Goal: Communication & Community: Ask a question

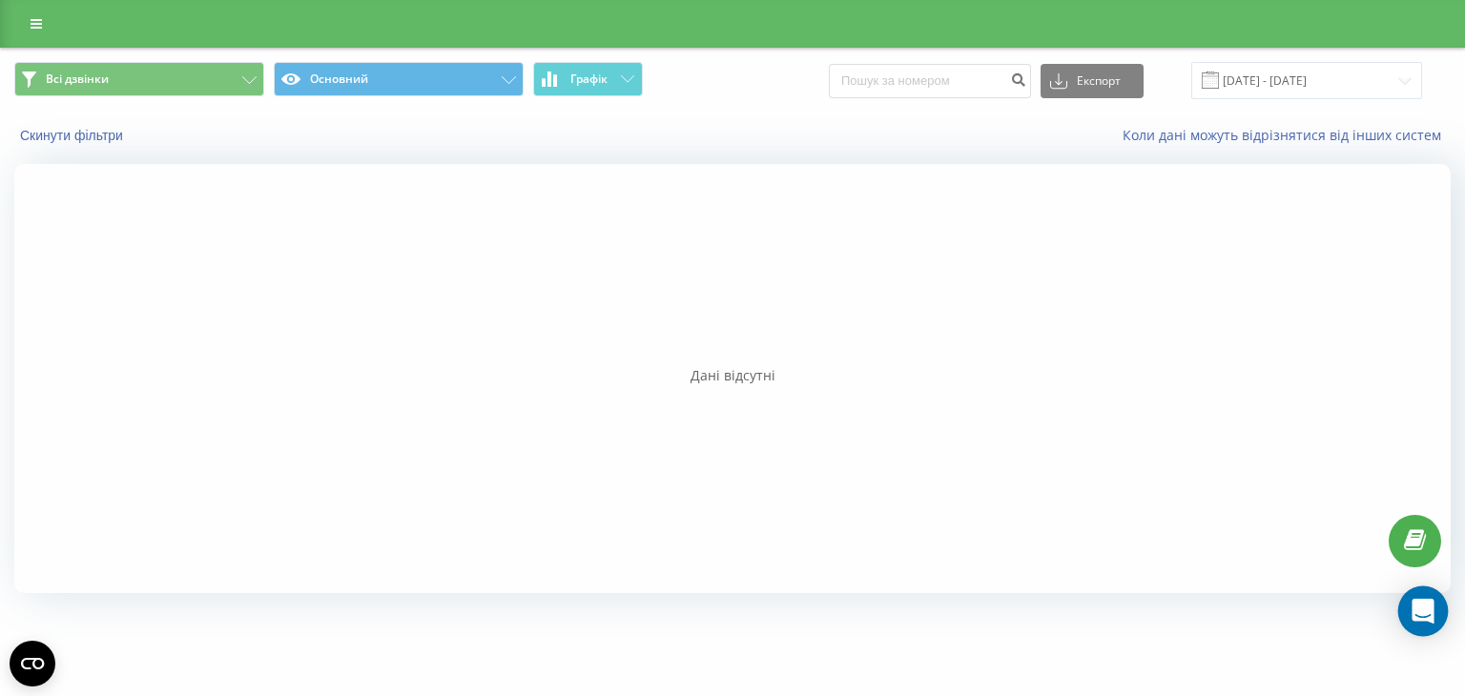
click at [1422, 591] on div "Open Intercom Messenger" at bounding box center [1423, 612] width 51 height 51
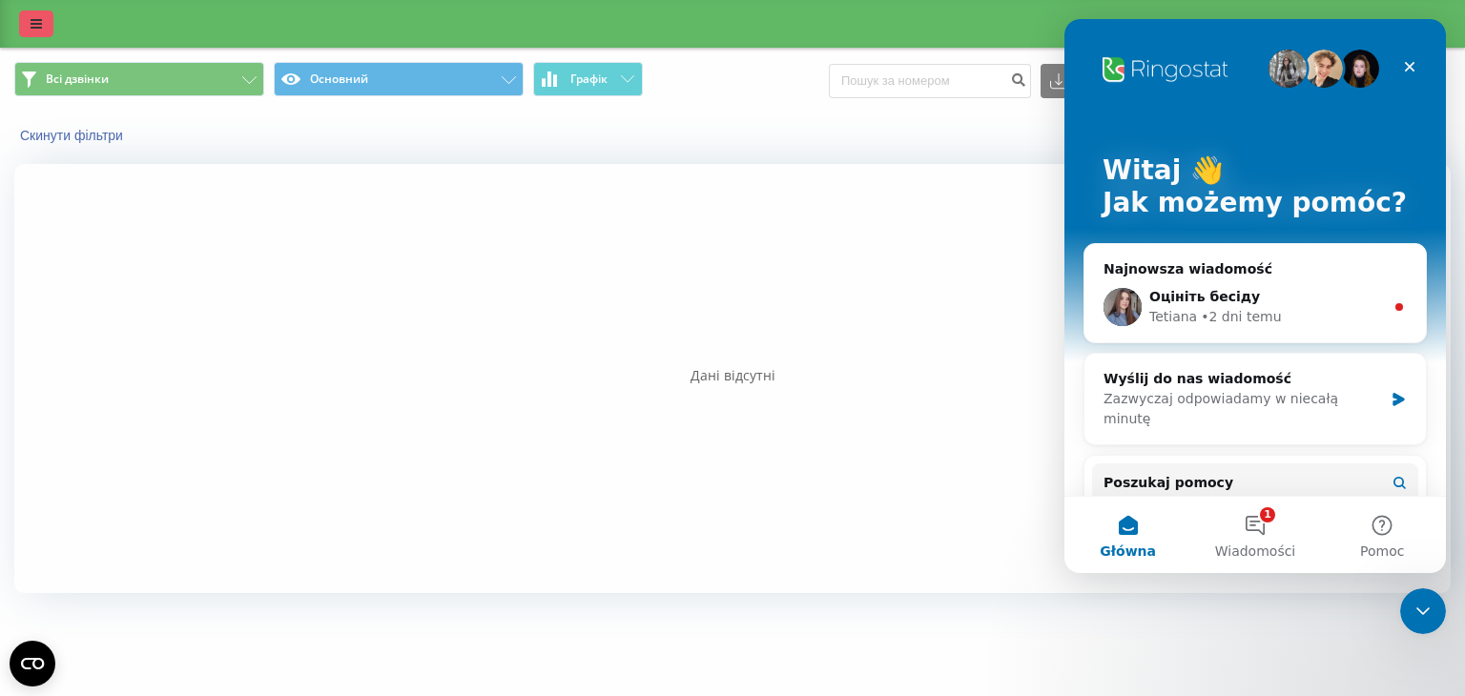
click at [34, 20] on icon at bounding box center [36, 23] width 11 height 13
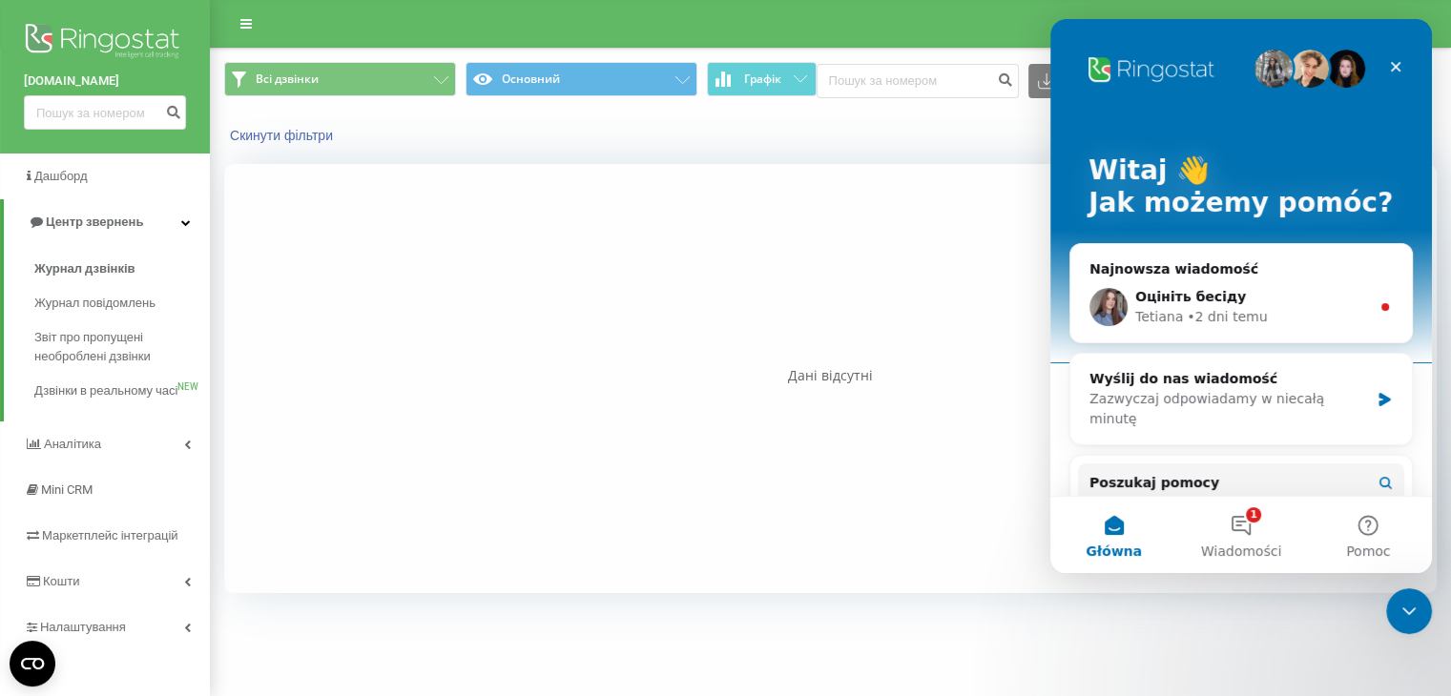
click at [85, 39] on img at bounding box center [105, 43] width 162 height 48
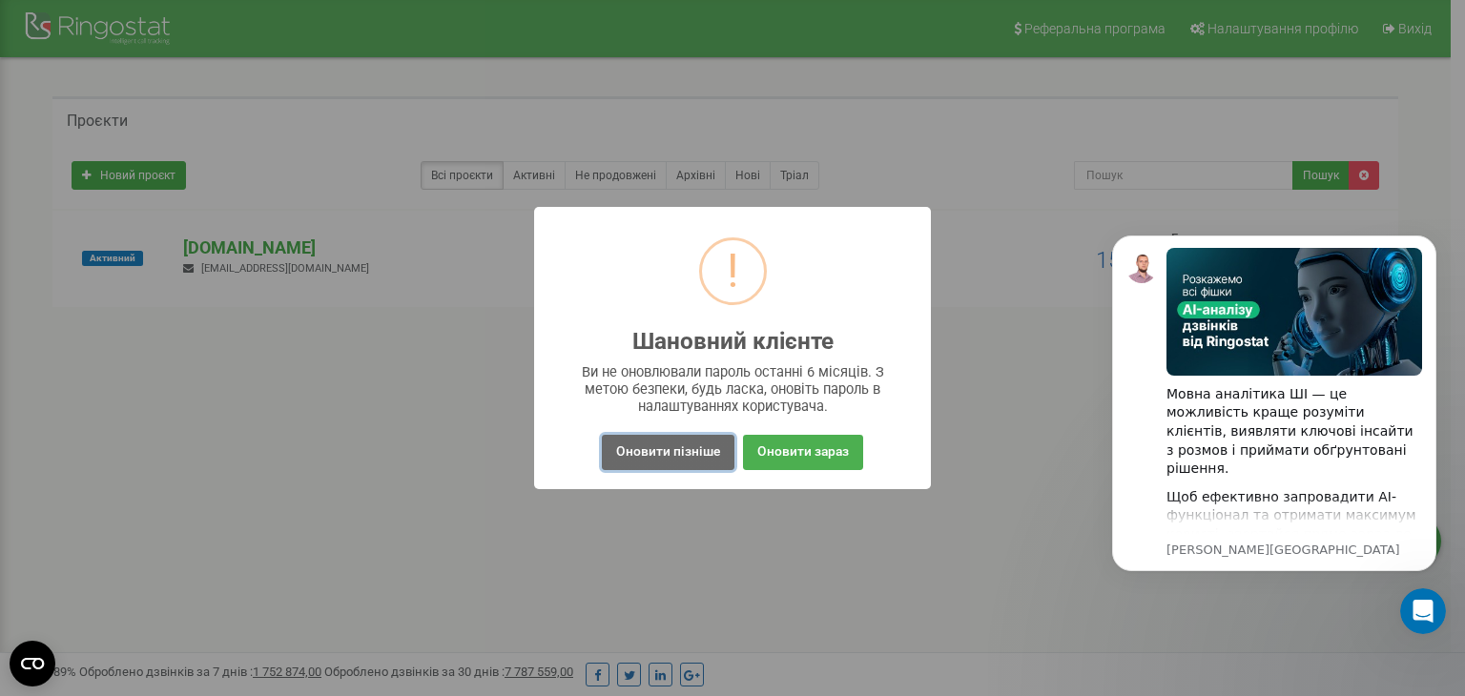
click at [680, 447] on button "Оновити пізніше" at bounding box center [668, 452] width 133 height 35
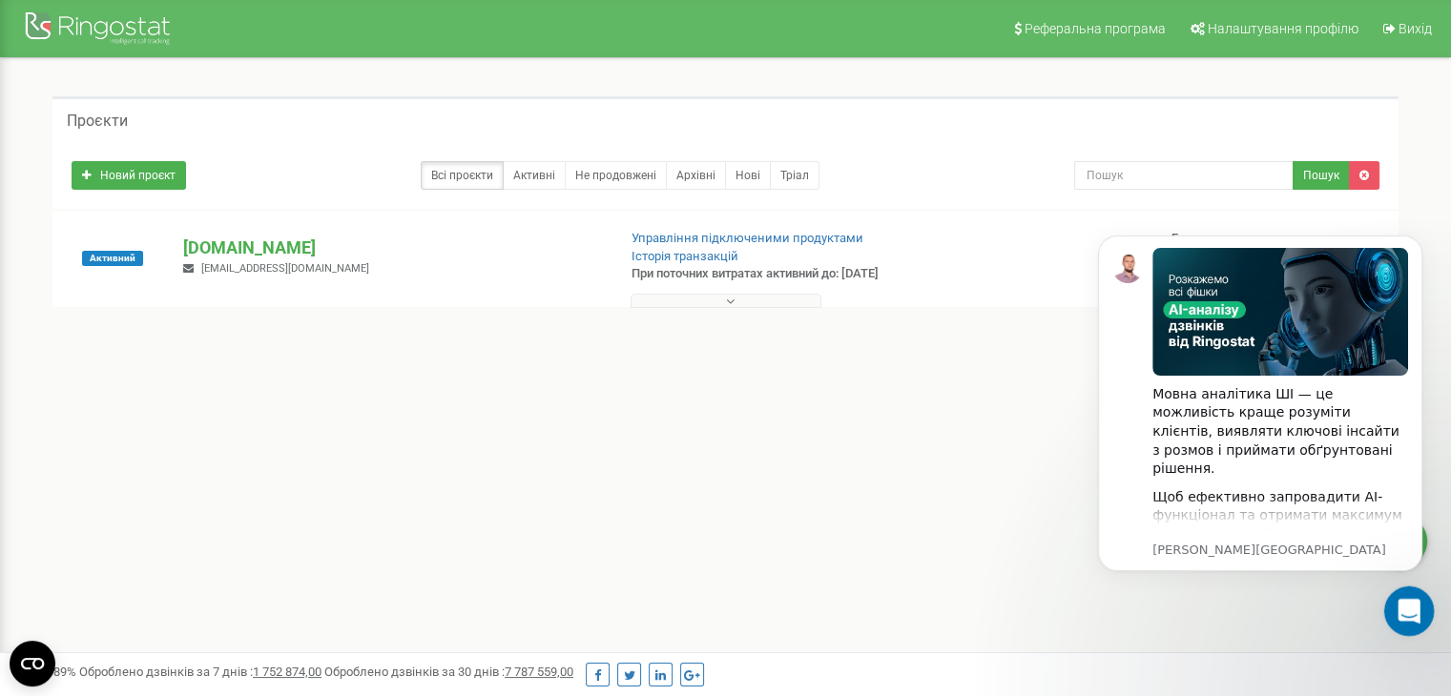
click at [1391, 618] on div "Otwórz komunikator Intercom" at bounding box center [1405, 608] width 63 height 63
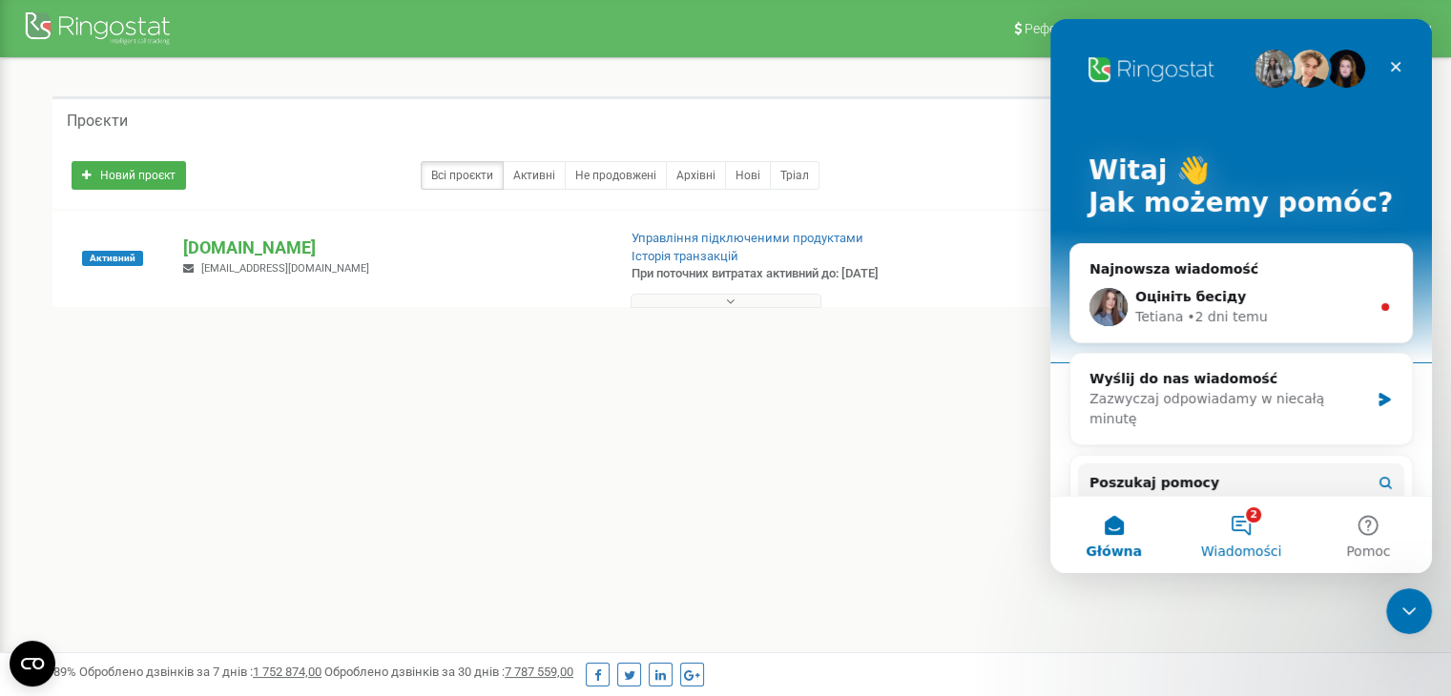
click at [1239, 519] on button "2 Wiadomości" at bounding box center [1240, 535] width 127 height 76
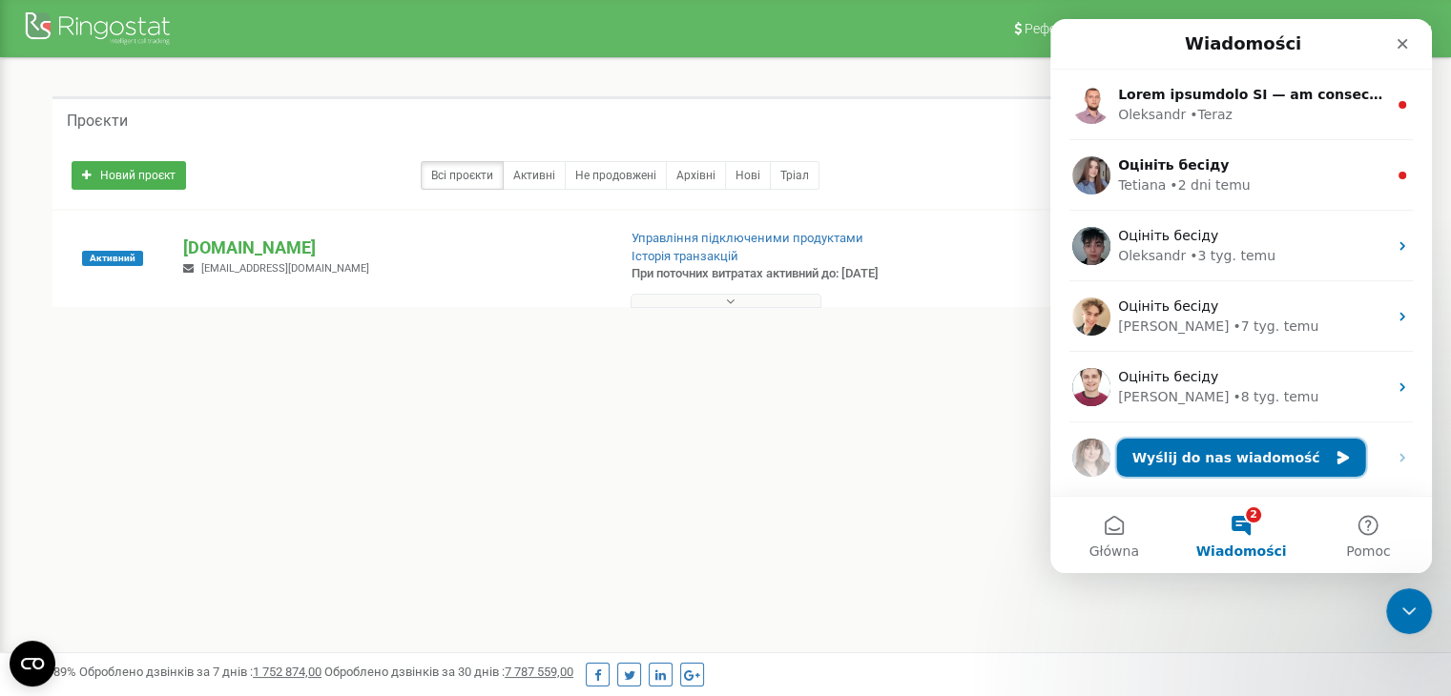
click at [1237, 464] on button "Wyślij do nas wiadomość" at bounding box center [1241, 458] width 249 height 38
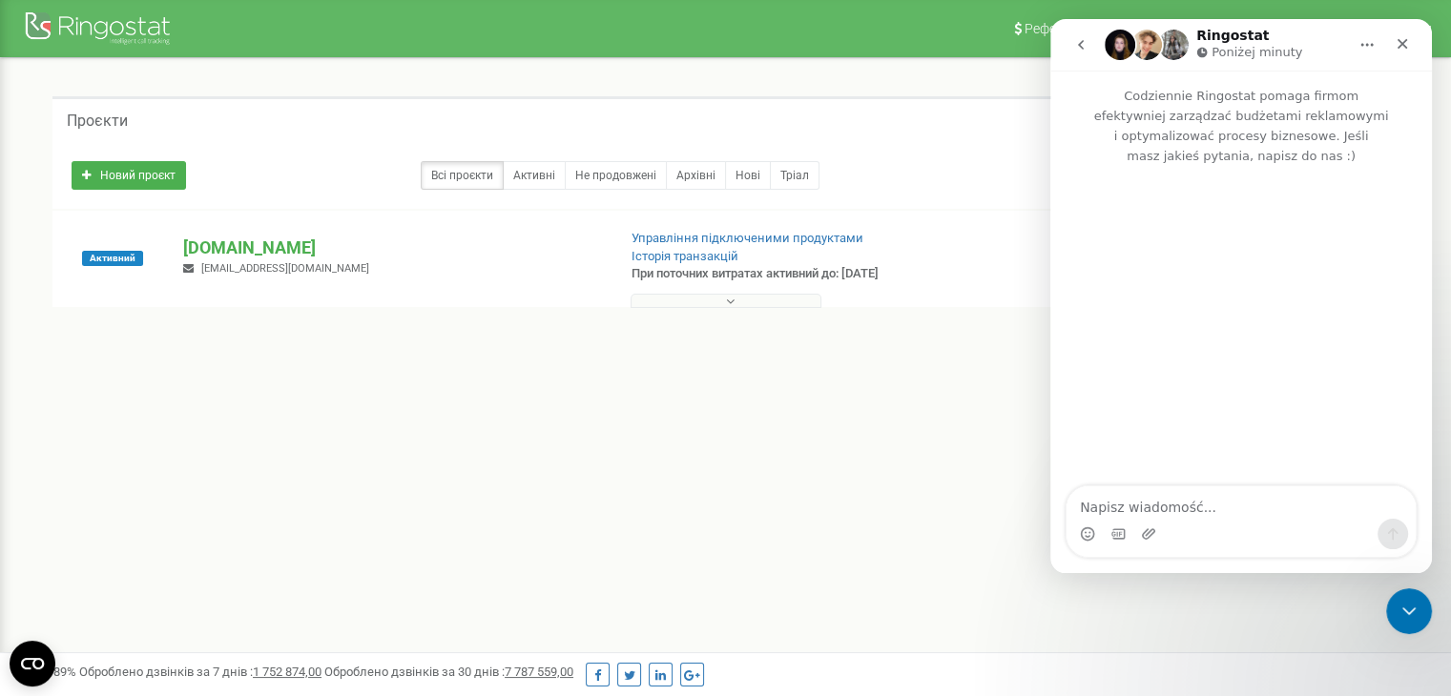
click at [1187, 508] on textarea "Napisz wiadomość..." at bounding box center [1240, 502] width 349 height 32
type textarea "l"
type textarea "добрий день"
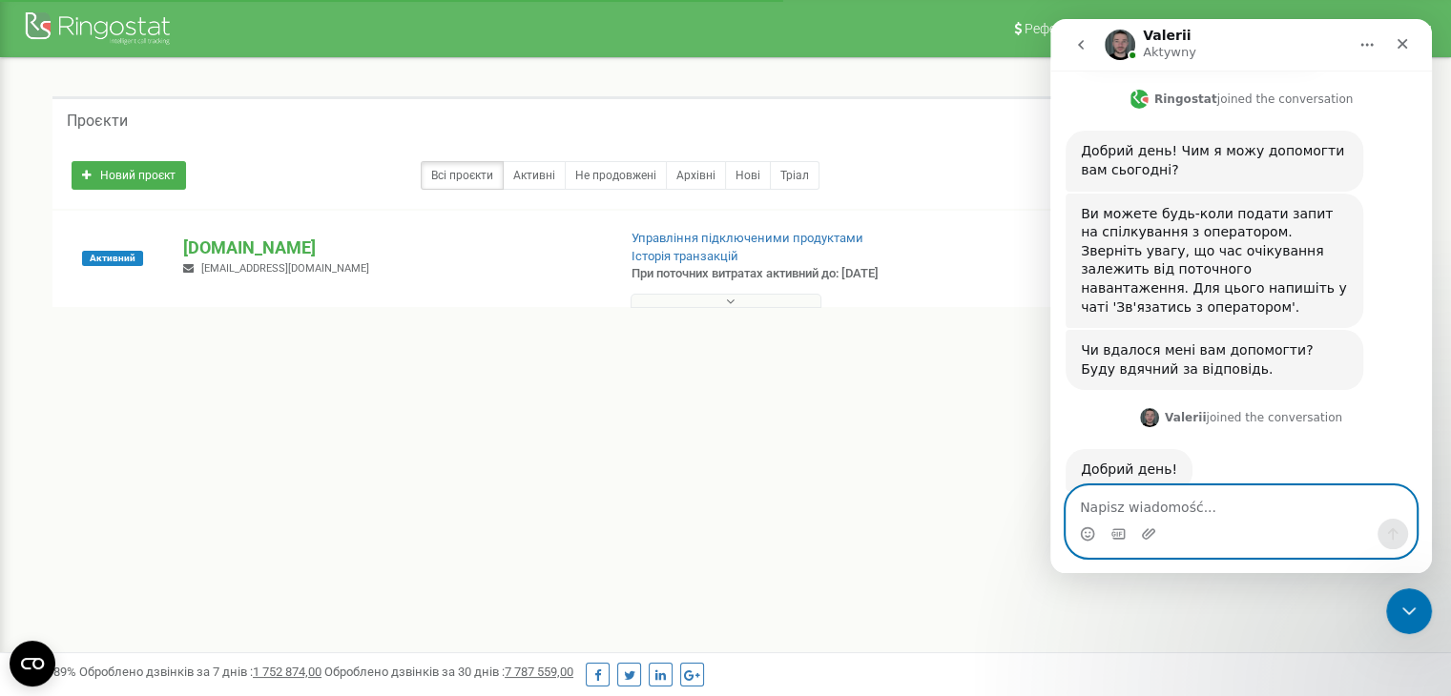
scroll to position [523, 0]
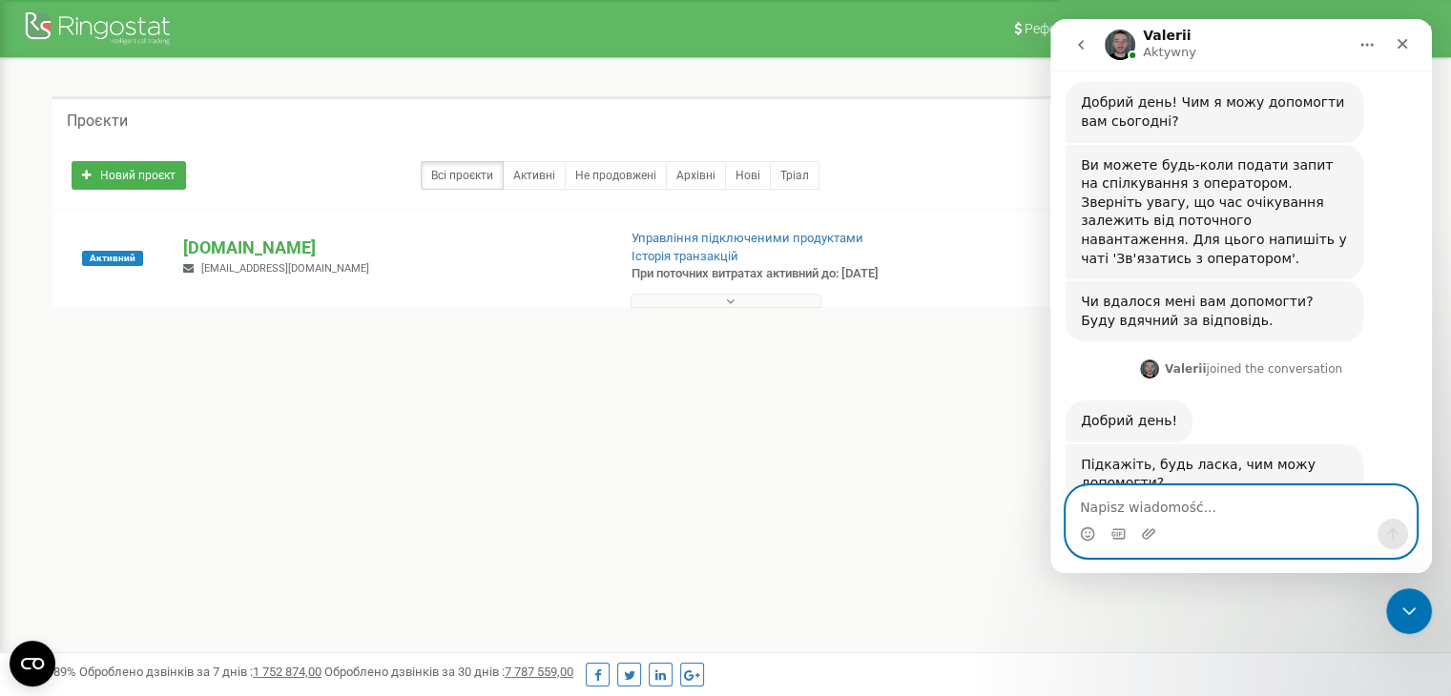
click at [1241, 501] on textarea "Napisz wiadomość..." at bounding box center [1240, 502] width 349 height 32
paste textarea "+380 50 468 03 71"
type textarea "+380 50 468 03 71"
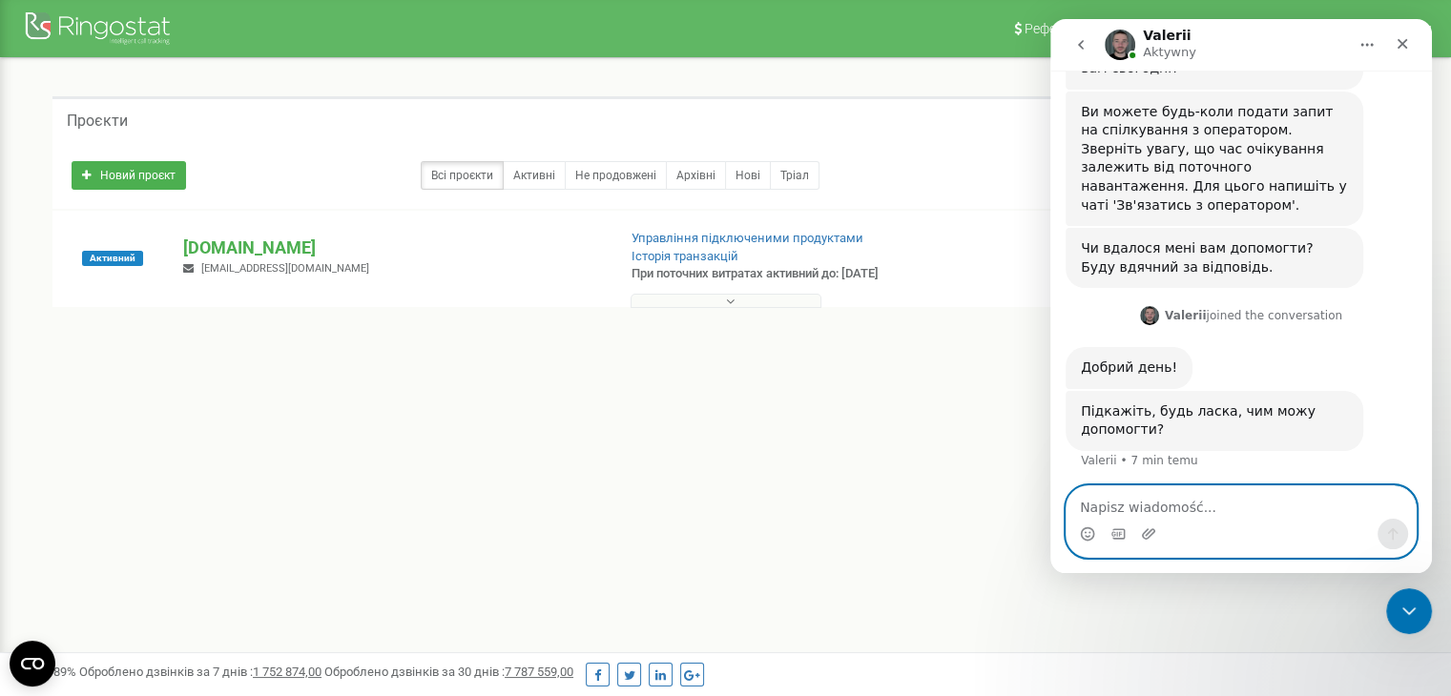
scroll to position [580, 0]
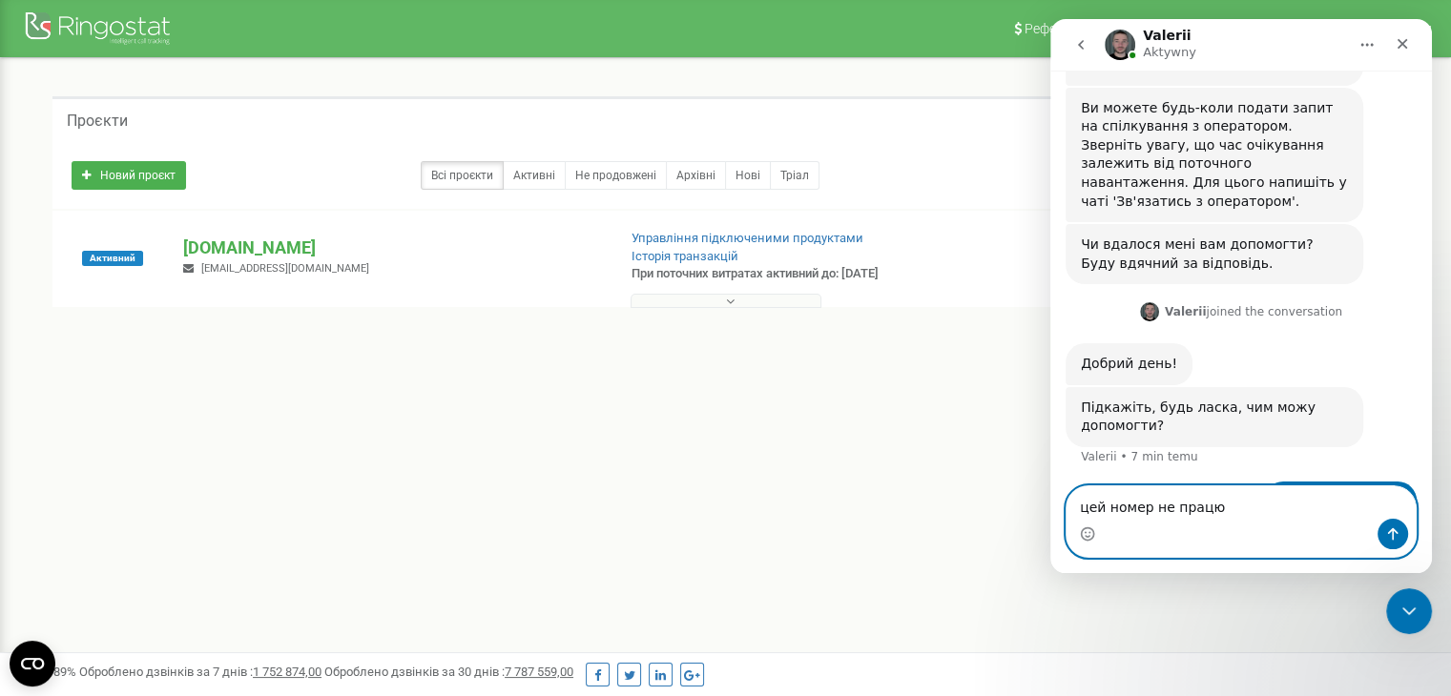
type textarea "цей номер не працює"
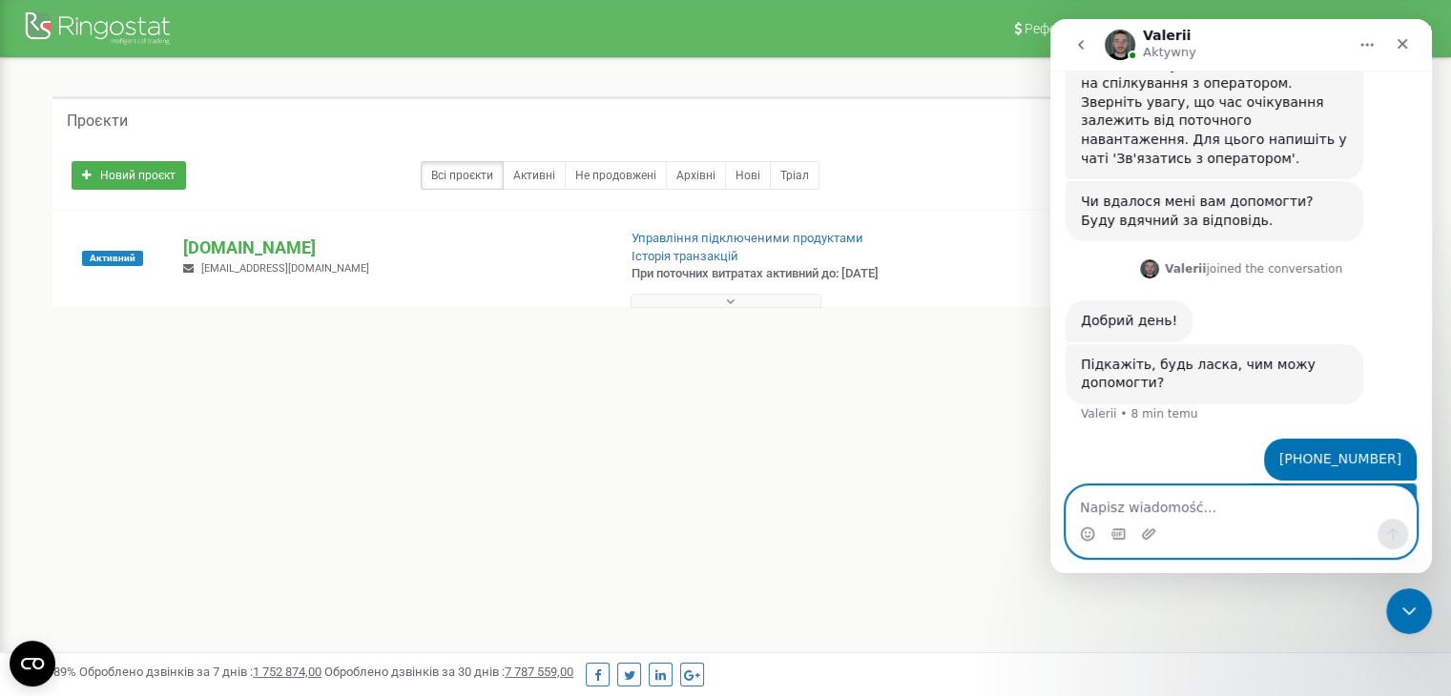
scroll to position [624, 0]
